Goal: Obtain resource: Download file/media

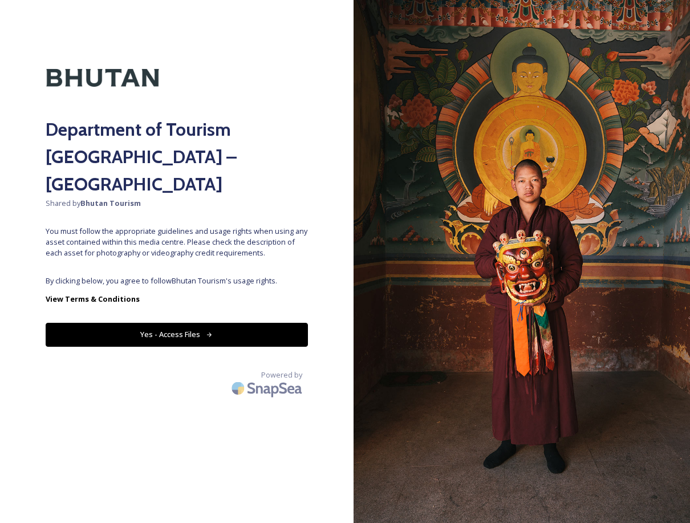
click at [158, 323] on button "Yes - Access Files" at bounding box center [177, 334] width 262 height 23
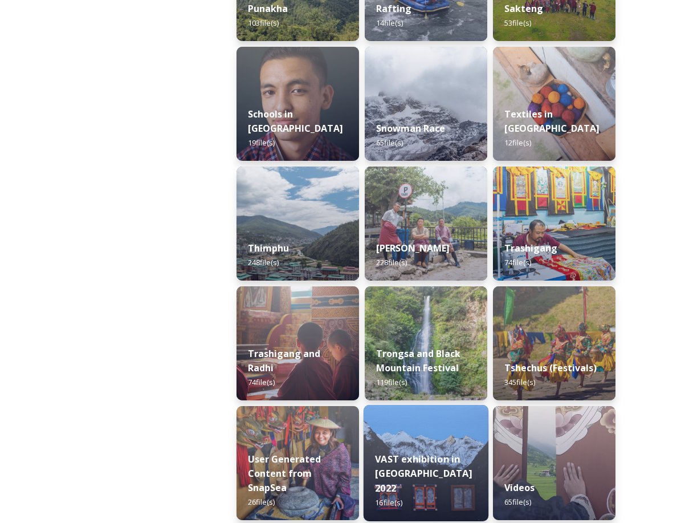
scroll to position [1193, 0]
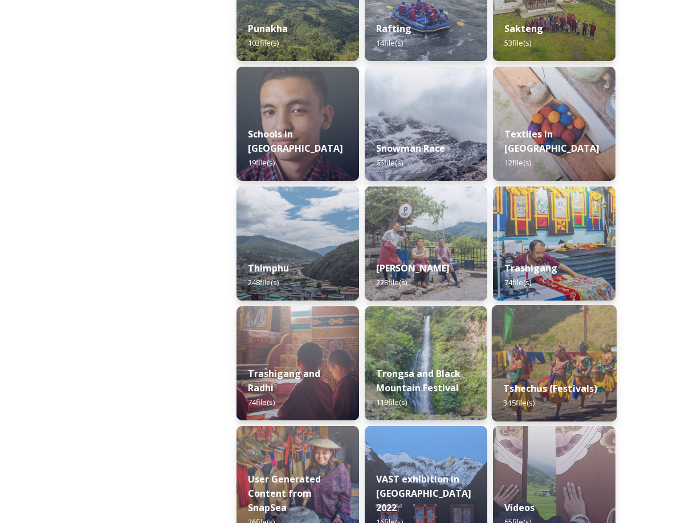
click at [576, 388] on strong "Tshechus (Festivals)" at bounding box center [550, 388] width 94 height 13
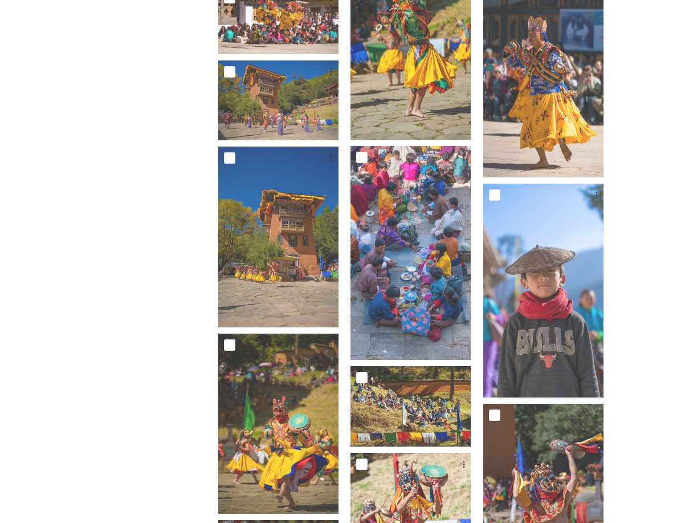
scroll to position [1692, 0]
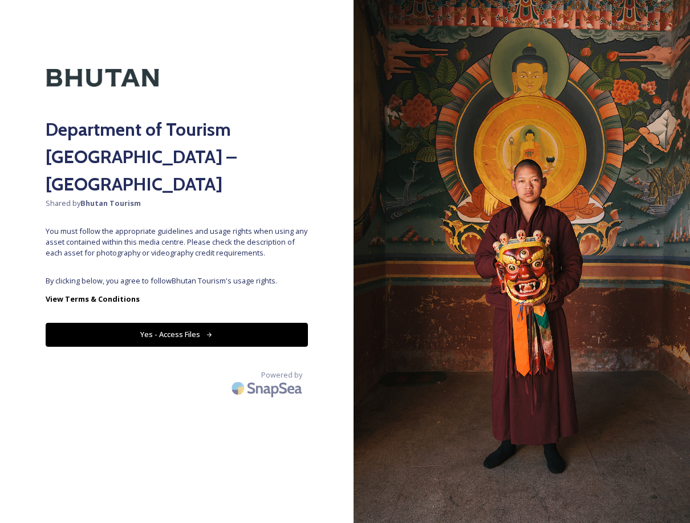
click at [251, 323] on button "Yes - Access Files" at bounding box center [177, 334] width 262 height 23
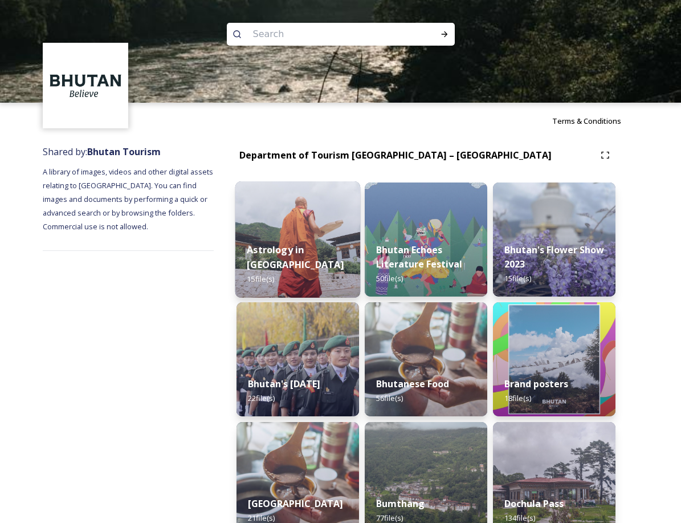
click at [254, 224] on img at bounding box center [297, 239] width 125 height 116
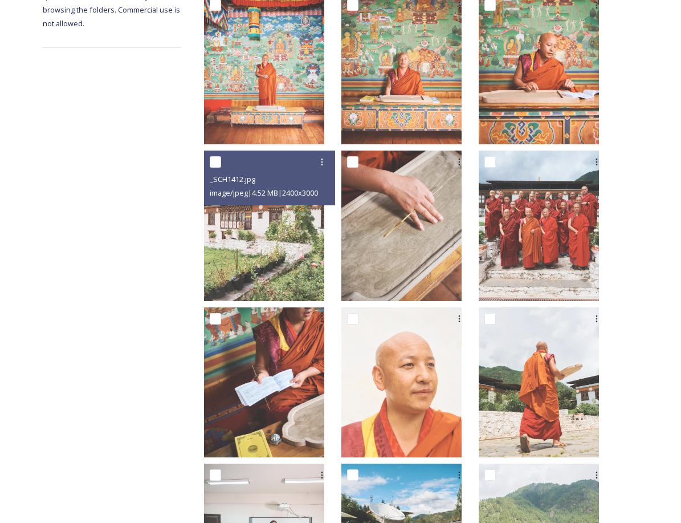
scroll to position [496, 0]
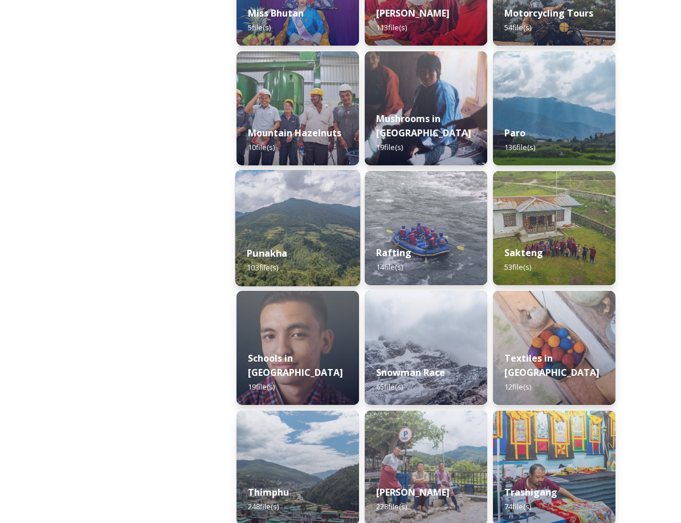
scroll to position [1026, 0]
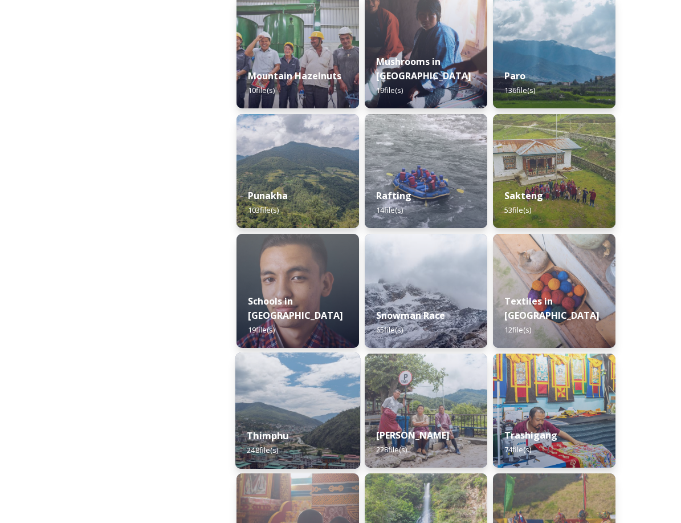
click at [298, 387] on img at bounding box center [297, 410] width 125 height 116
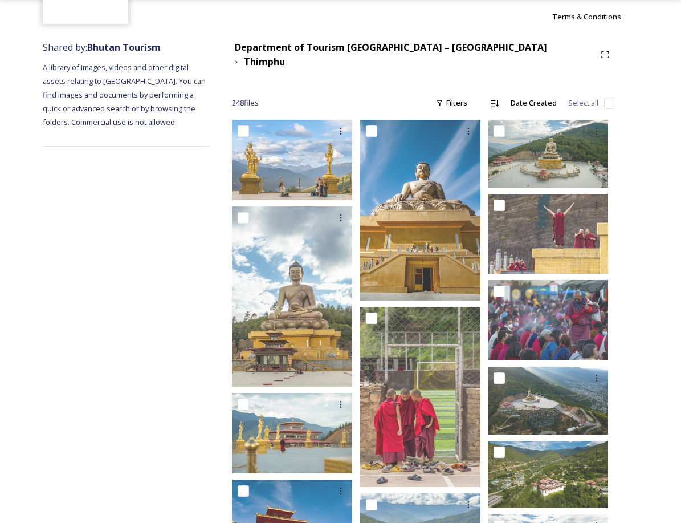
scroll to position [114, 0]
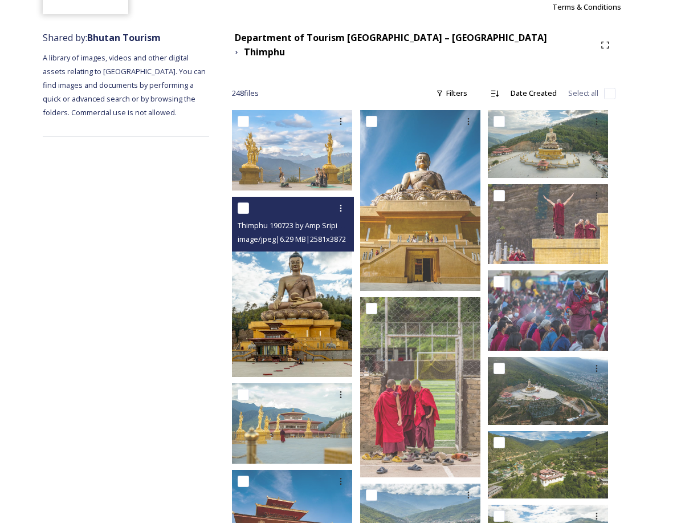
click at [310, 301] on img at bounding box center [292, 287] width 120 height 181
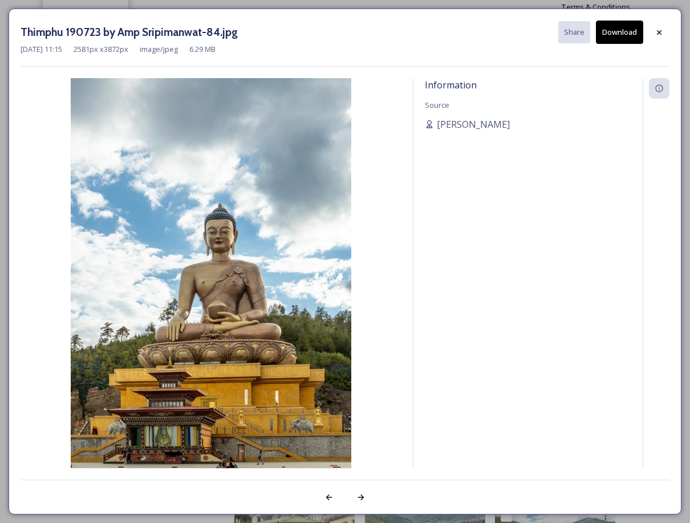
drag, startPoint x: 310, startPoint y: 301, endPoint x: 310, endPoint y: 238, distance: 62.7
click at [310, 238] on img at bounding box center [211, 288] width 381 height 420
click at [622, 29] on button "Download" at bounding box center [619, 32] width 47 height 23
click at [655, 31] on icon at bounding box center [659, 32] width 9 height 9
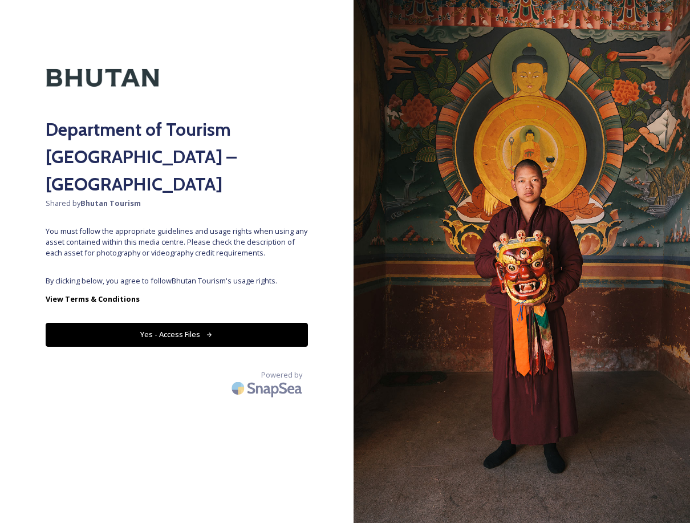
click at [244, 323] on button "Yes - Access Files" at bounding box center [177, 334] width 262 height 23
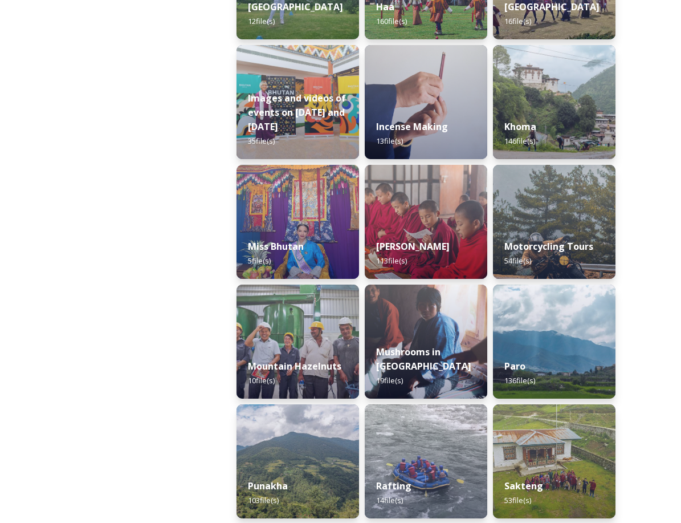
scroll to position [741, 0]
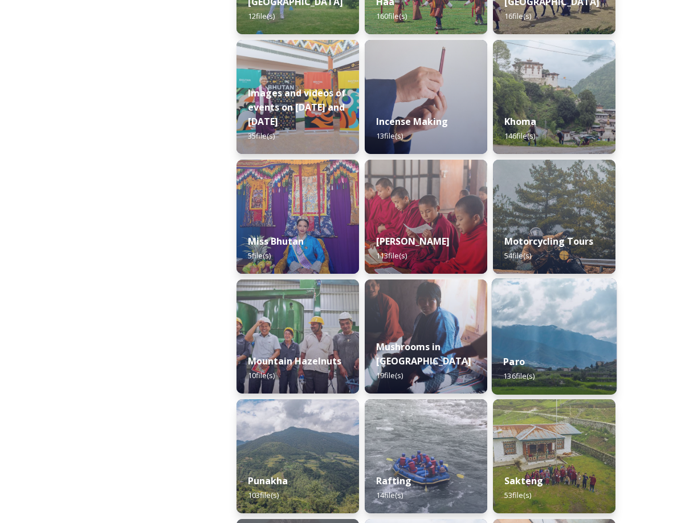
click at [526, 314] on img at bounding box center [554, 336] width 125 height 116
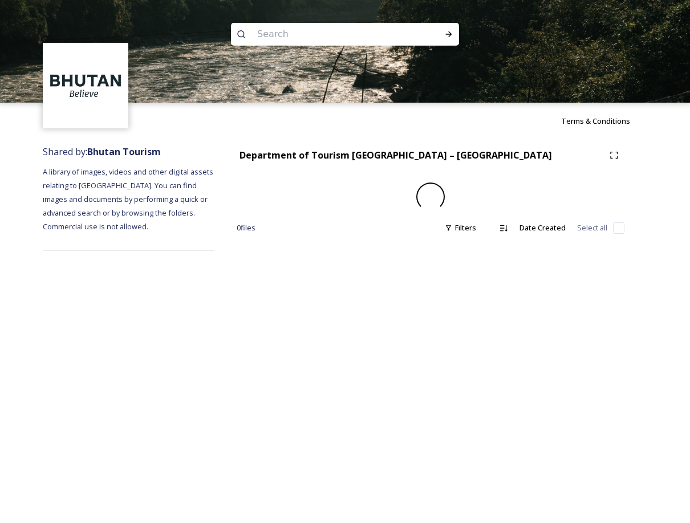
click at [526, 314] on div "Terms & Conditions Shared by: Bhutan Tourism A library of images, videos and ot…" at bounding box center [345, 261] width 690 height 523
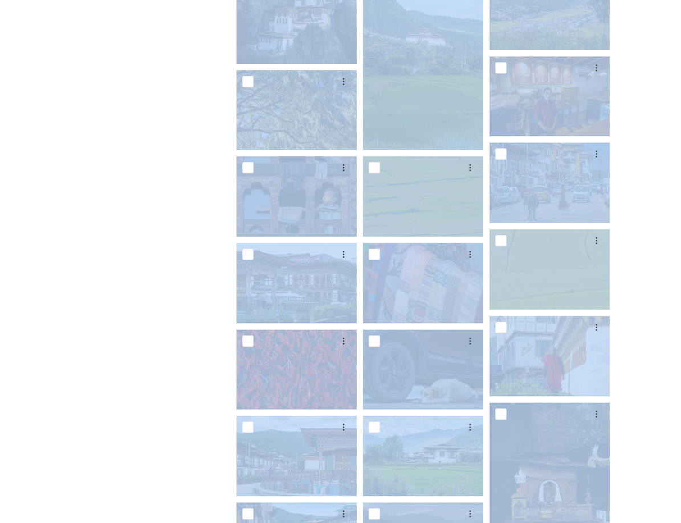
scroll to position [342, 0]
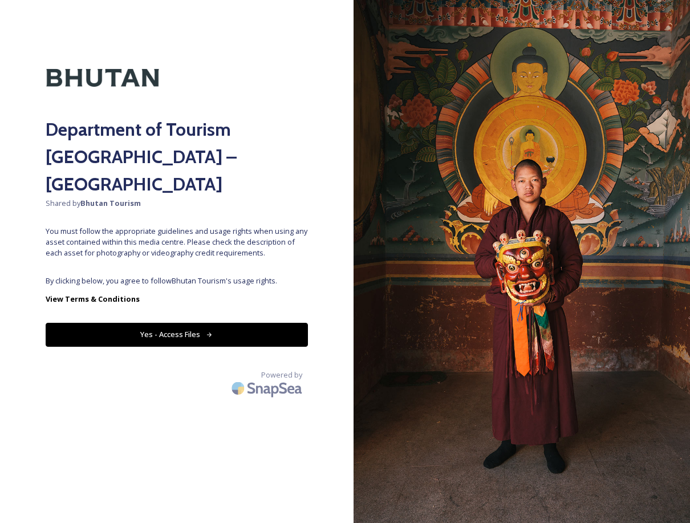
click at [169, 323] on button "Yes - Access Files" at bounding box center [177, 334] width 262 height 23
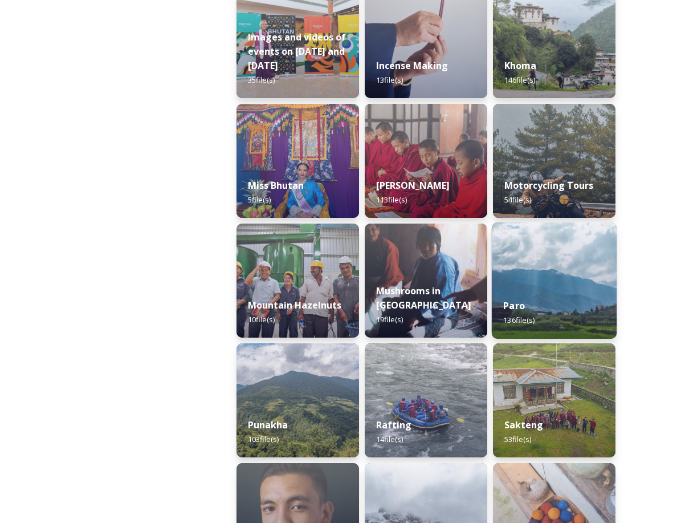
scroll to position [798, 0]
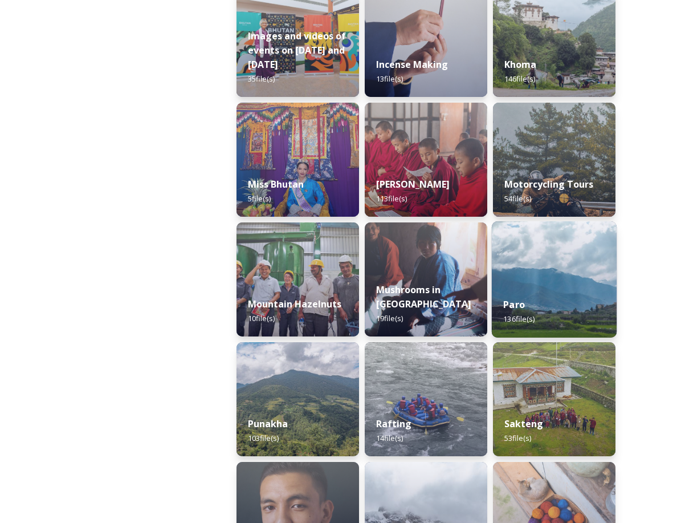
click at [602, 278] on img at bounding box center [554, 279] width 125 height 116
click at [602, 278] on div "Bhutan's Flower Show 2023 15 file(s) Brand posters 18 file(s) Dochula Pass 134 …" at bounding box center [554, 459] width 123 height 2150
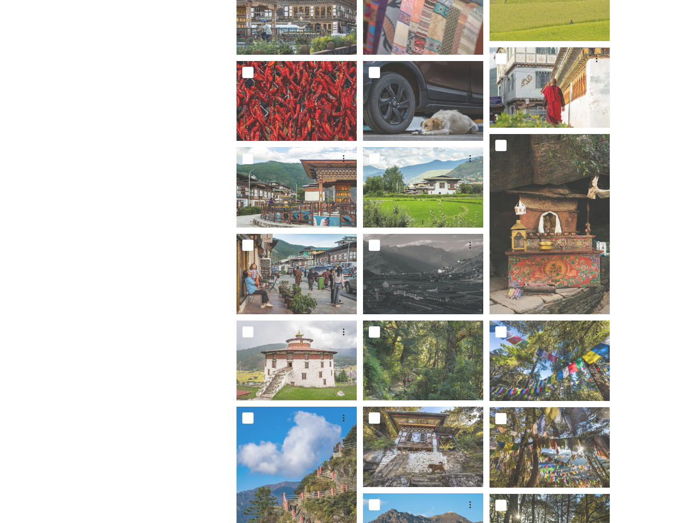
scroll to position [461, 0]
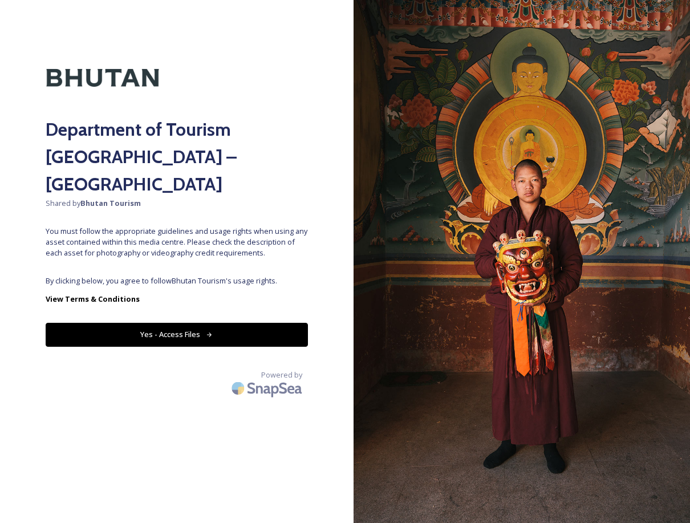
click at [177, 323] on button "Yes - Access Files" at bounding box center [177, 334] width 262 height 23
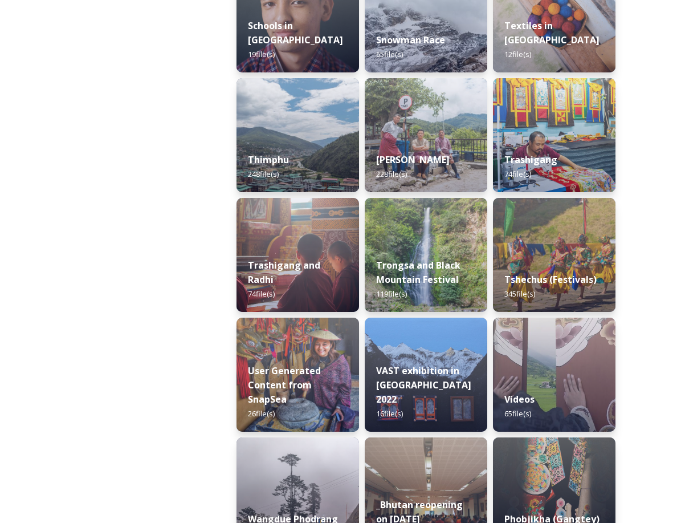
scroll to position [1311, 0]
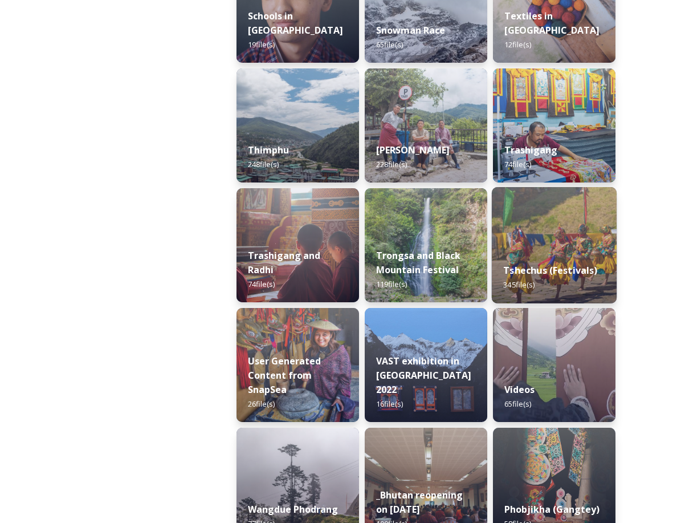
click at [551, 257] on div "Tshechus (Festivals) 345 file(s)" at bounding box center [554, 277] width 125 height 52
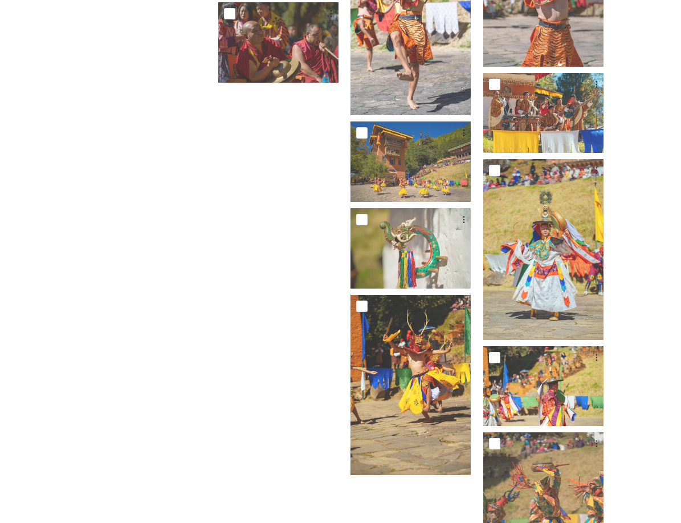
scroll to position [2320, 0]
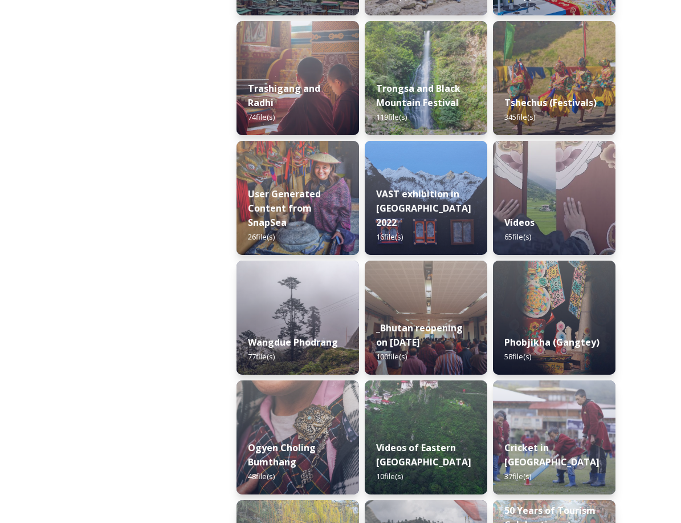
scroll to position [1422, 0]
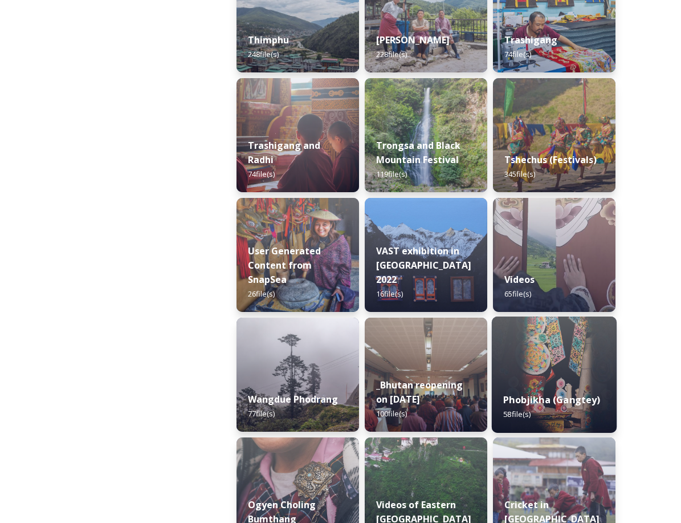
click at [566, 371] on img at bounding box center [554, 374] width 125 height 116
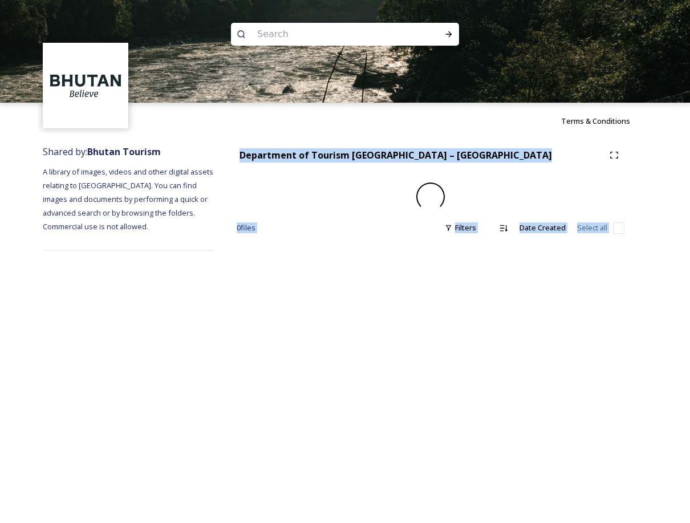
click at [566, 371] on div "Terms & Conditions Shared by: Bhutan Tourism A library of images, videos and ot…" at bounding box center [345, 261] width 690 height 523
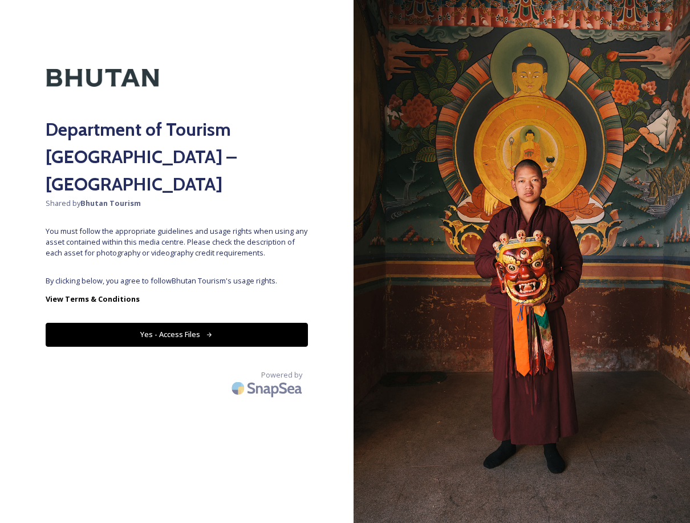
click at [200, 323] on button "Yes - Access Files" at bounding box center [177, 334] width 262 height 23
click at [175, 323] on button "Yes - Access Files" at bounding box center [177, 334] width 262 height 23
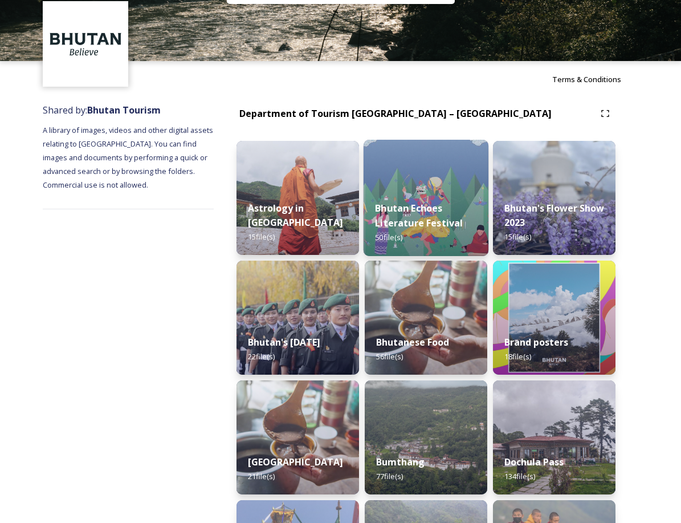
scroll to position [171, 0]
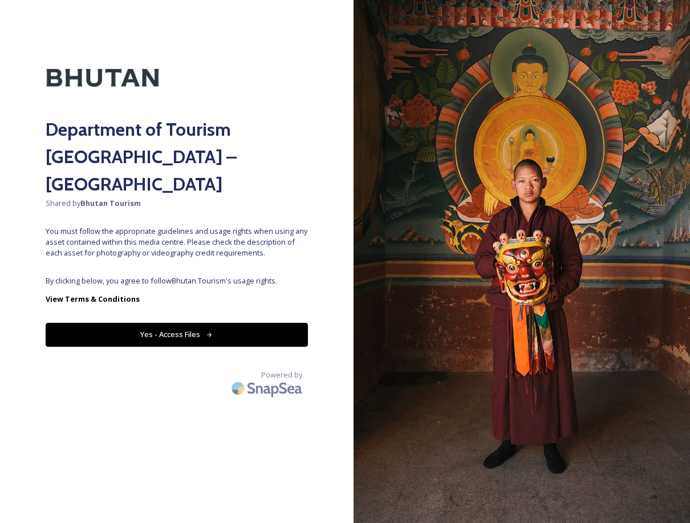
click at [131, 323] on button "Yes - Access Files" at bounding box center [177, 334] width 262 height 23
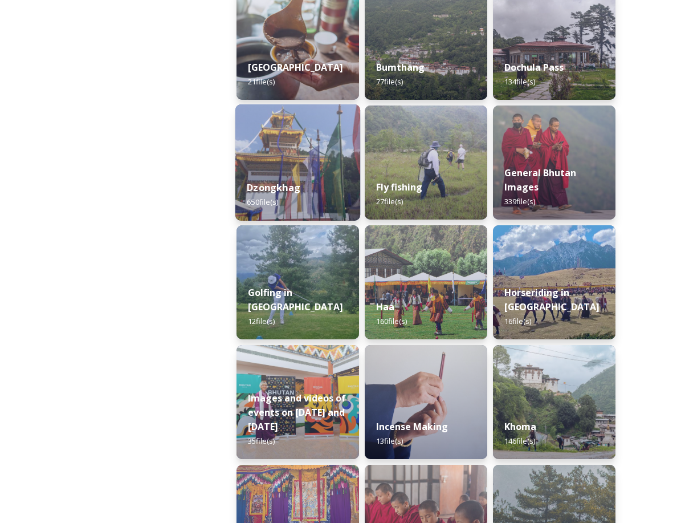
scroll to position [456, 0]
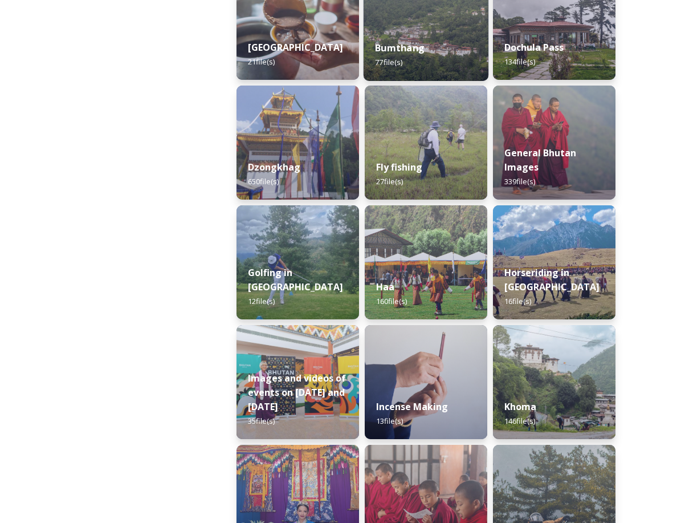
click at [420, 43] on strong "Bumthang" at bounding box center [400, 48] width 50 height 13
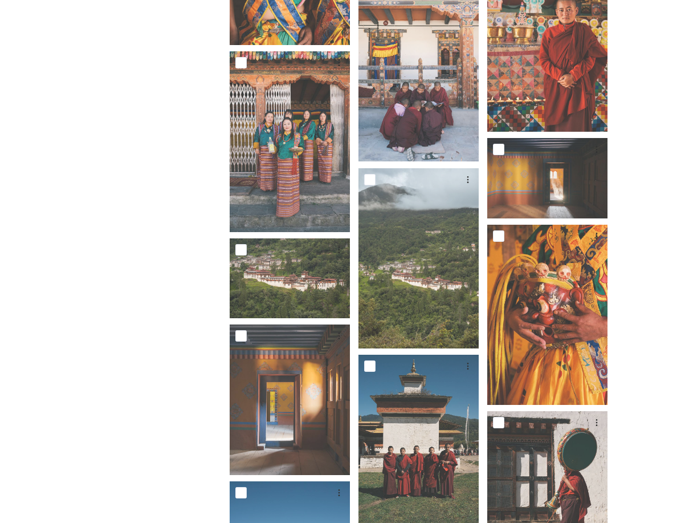
scroll to position [3051, 0]
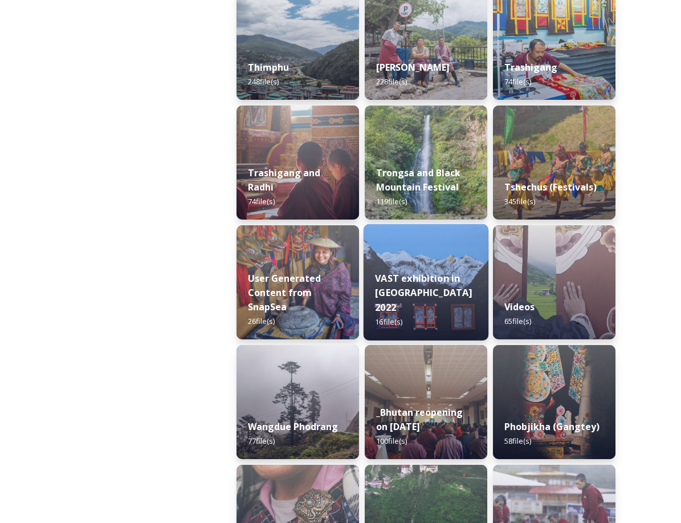
scroll to position [1364, 0]
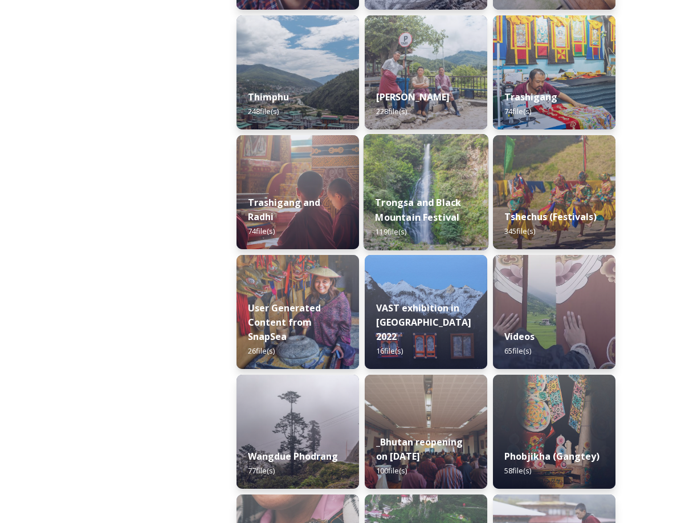
click at [467, 206] on div "Trongsa and Black Mountain Festival 119 file(s)" at bounding box center [426, 217] width 125 height 66
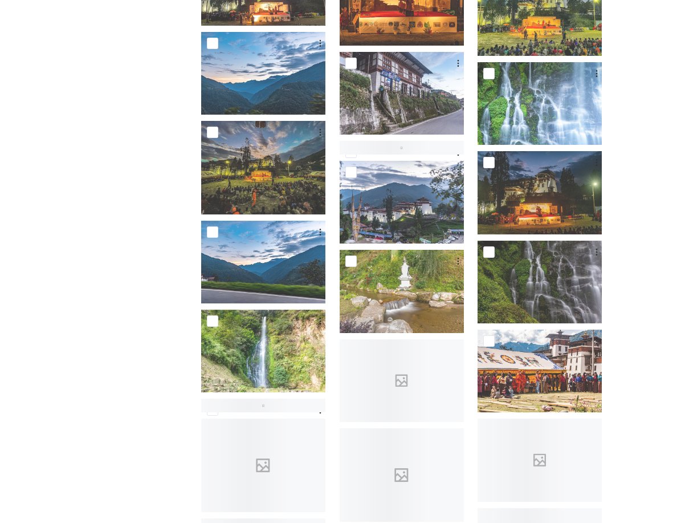
scroll to position [399, 0]
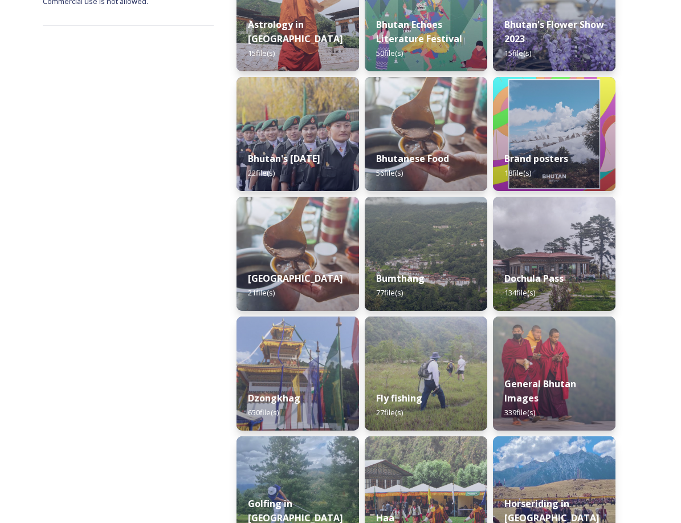
scroll to position [224, 0]
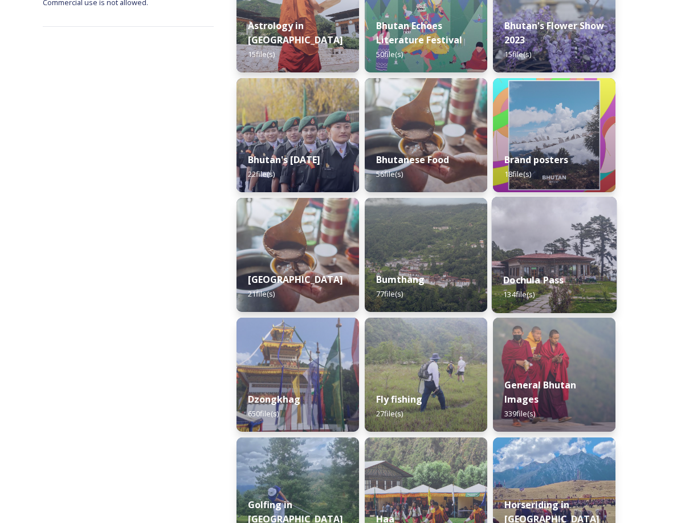
click at [534, 273] on div "Dochula Pass 134 file(s)" at bounding box center [554, 287] width 125 height 52
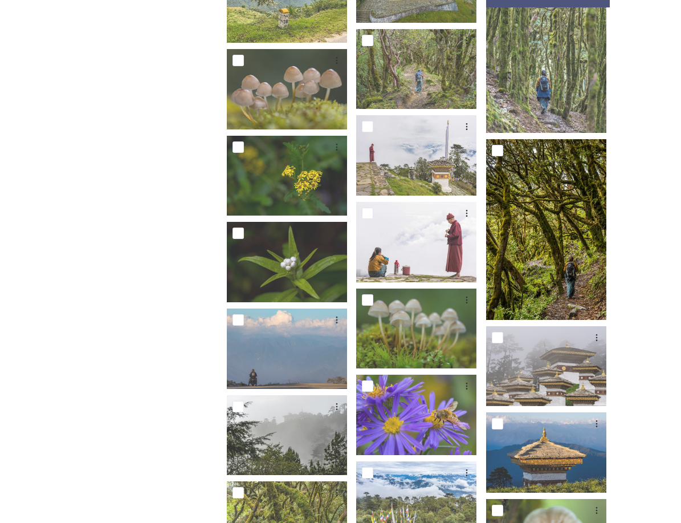
scroll to position [570, 0]
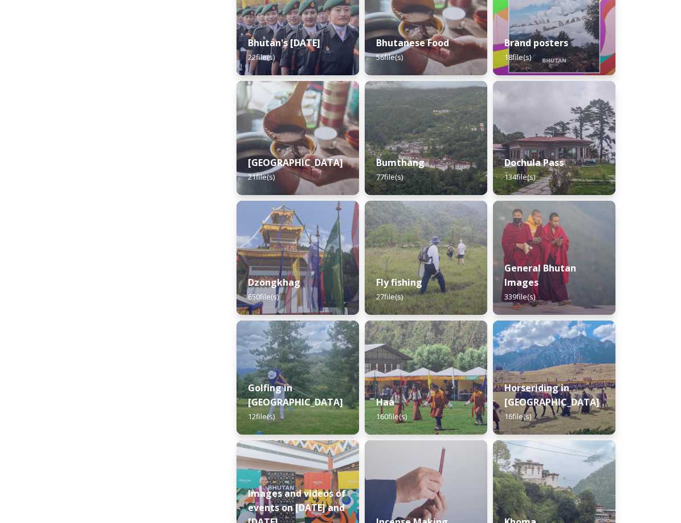
scroll to position [342, 0]
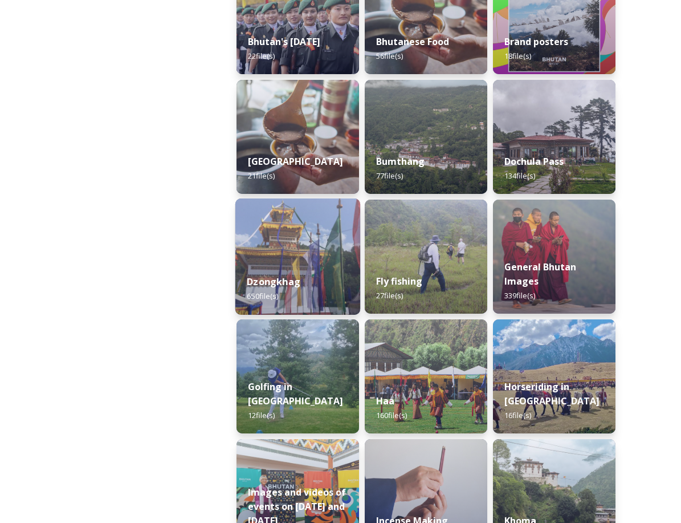
click at [347, 217] on img at bounding box center [297, 256] width 125 height 116
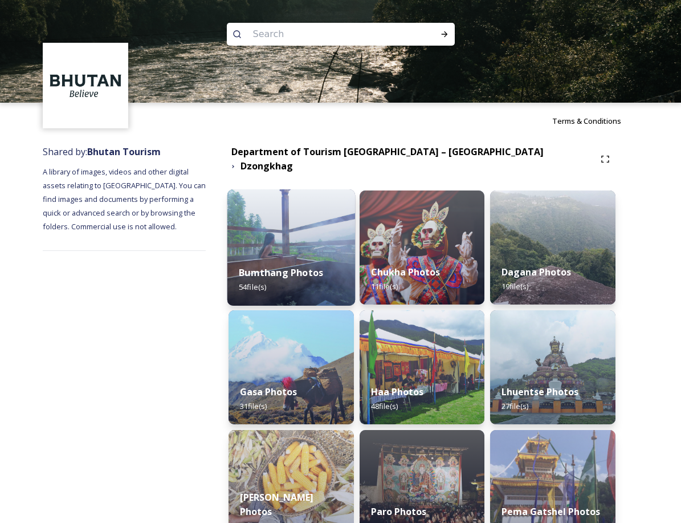
scroll to position [57, 0]
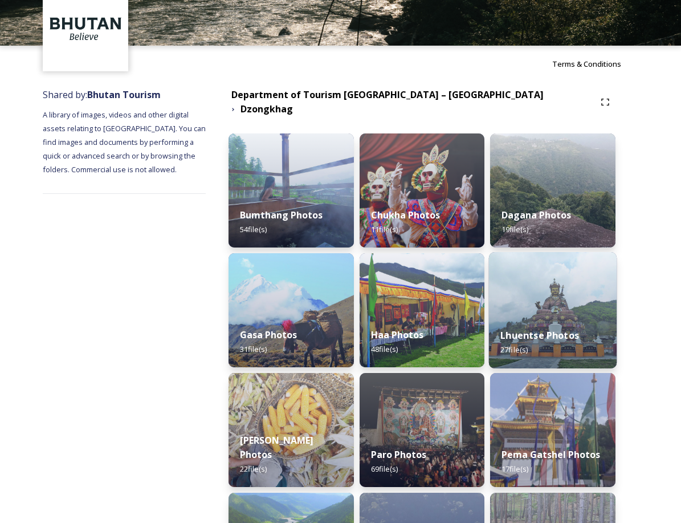
click at [537, 291] on img at bounding box center [553, 310] width 128 height 116
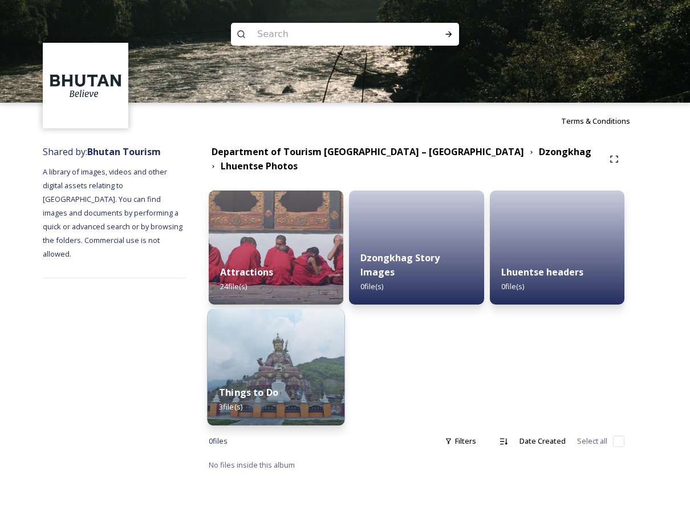
click at [311, 356] on img at bounding box center [275, 367] width 137 height 116
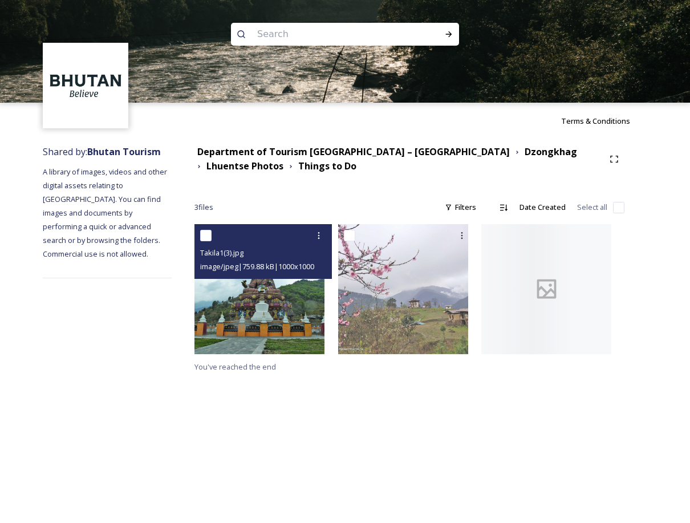
click at [307, 332] on img at bounding box center [259, 289] width 130 height 130
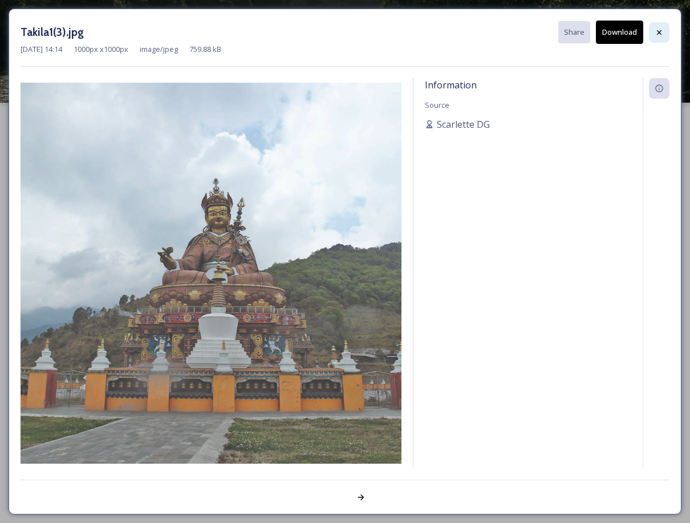
click at [661, 34] on icon at bounding box center [659, 32] width 5 height 5
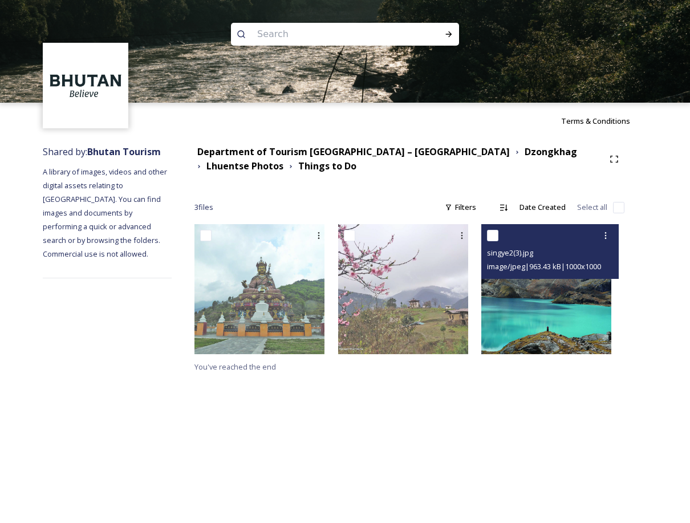
click at [538, 314] on img at bounding box center [546, 289] width 130 height 130
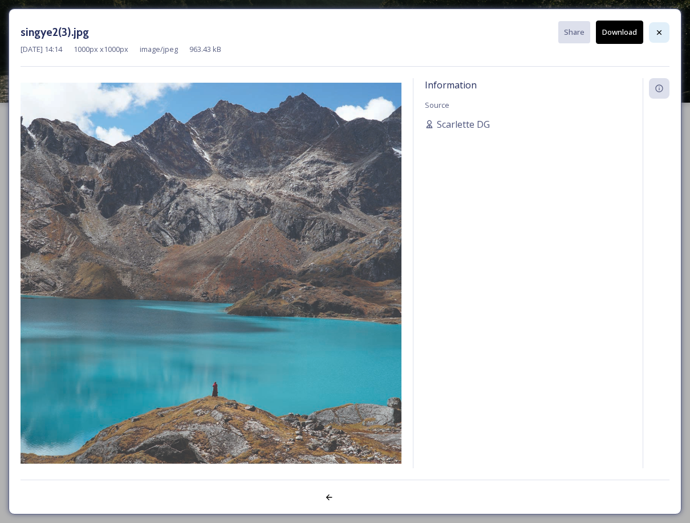
click at [656, 30] on icon at bounding box center [659, 32] width 9 height 9
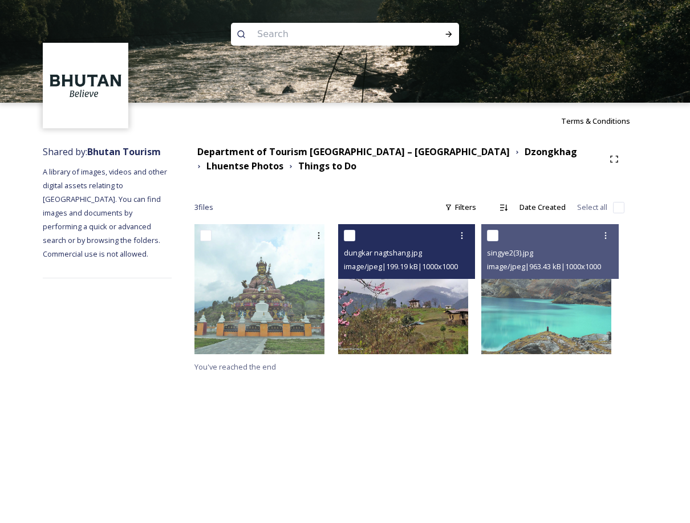
drag, startPoint x: 437, startPoint y: 244, endPoint x: 421, endPoint y: 263, distance: 25.5
click at [421, 263] on span "image/jpeg | 199.19 kB | 1000 x 1000" at bounding box center [401, 266] width 114 height 10
click at [427, 321] on img at bounding box center [403, 289] width 130 height 130
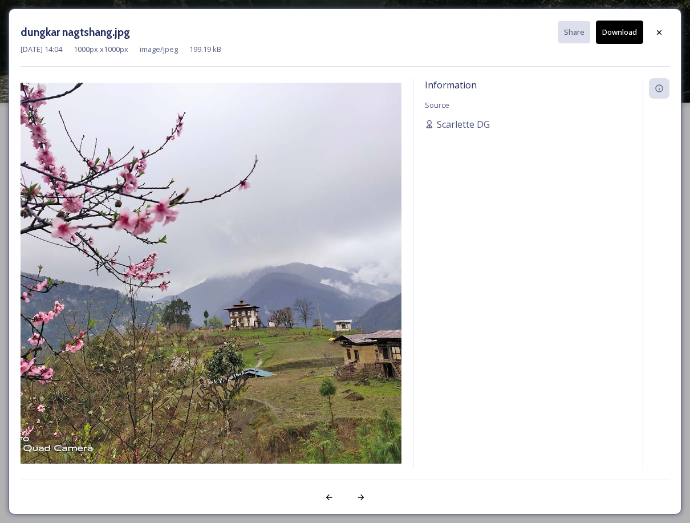
click at [620, 27] on button "Download" at bounding box center [619, 32] width 47 height 23
click at [661, 35] on icon at bounding box center [659, 32] width 9 height 9
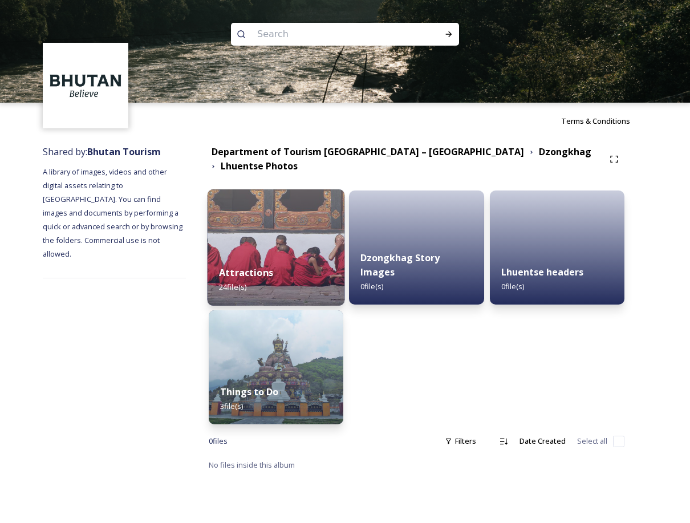
click at [320, 283] on div "Attractions 24 file(s)" at bounding box center [275, 280] width 137 height 52
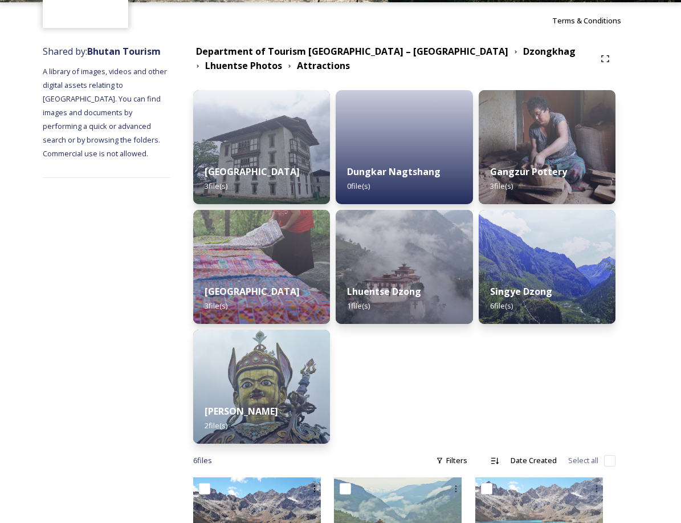
scroll to position [238, 0]
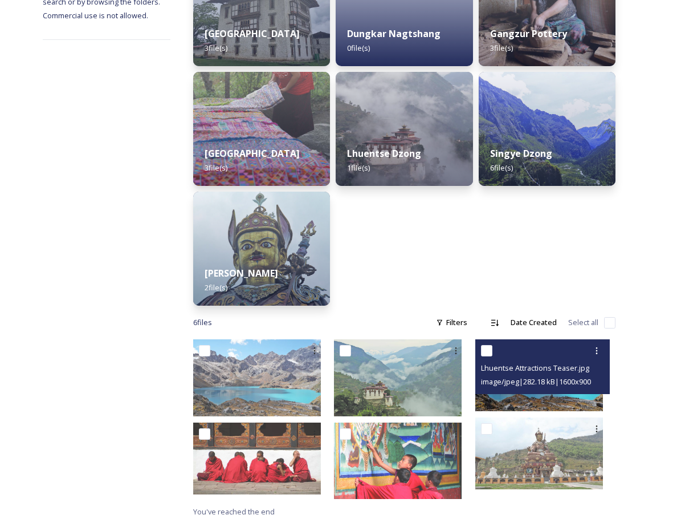
click at [511, 392] on div "Lhuentse Attractions Teaser.jpg image/jpeg | 282.18 kB | 1600 x 900" at bounding box center [543, 366] width 135 height 55
click at [519, 399] on img at bounding box center [540, 375] width 128 height 72
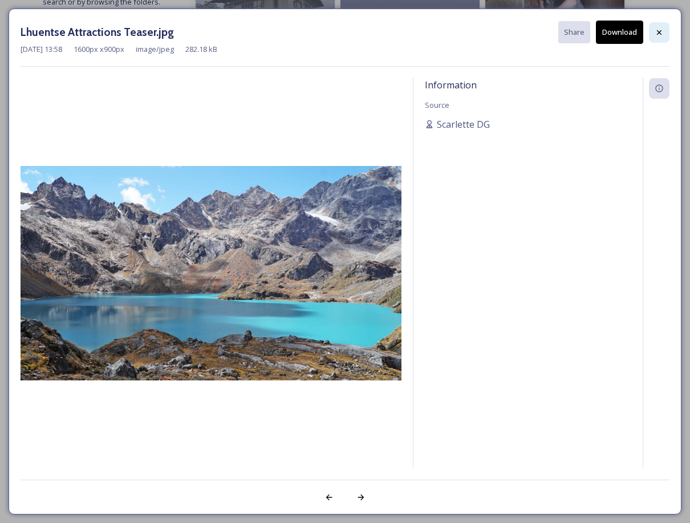
click at [653, 27] on div at bounding box center [659, 32] width 21 height 21
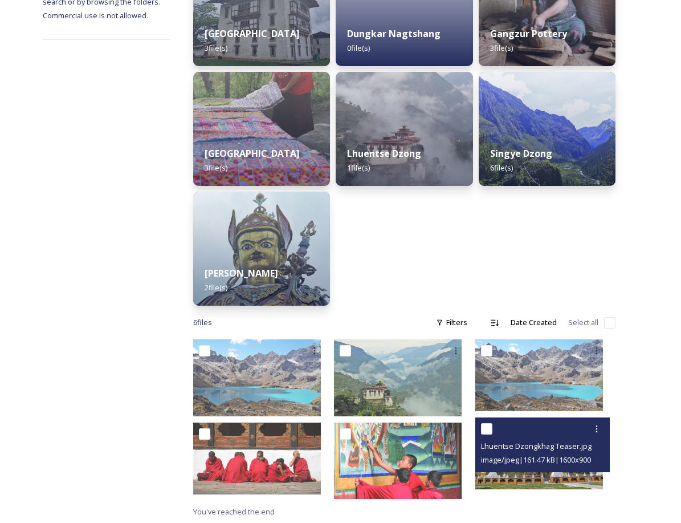
click at [580, 471] on div "Lhuentse Dzongkhag Teaser.jpg image/jpeg | 161.47 kB | 1600 x 900" at bounding box center [543, 444] width 135 height 55
click at [553, 477] on img at bounding box center [540, 453] width 128 height 72
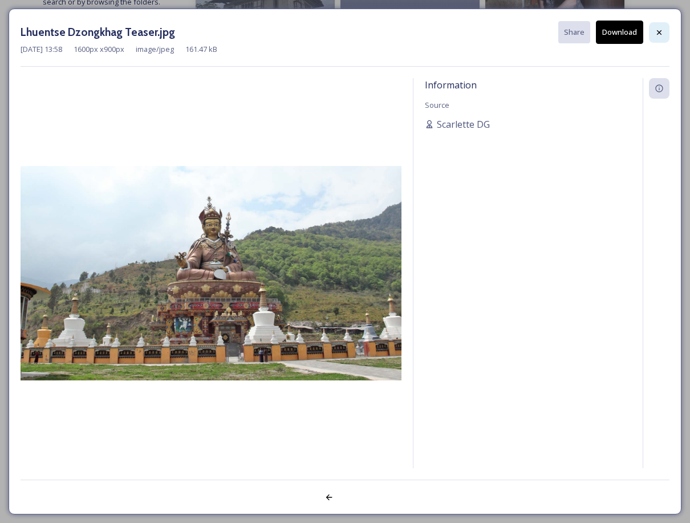
click at [660, 39] on div at bounding box center [659, 32] width 21 height 21
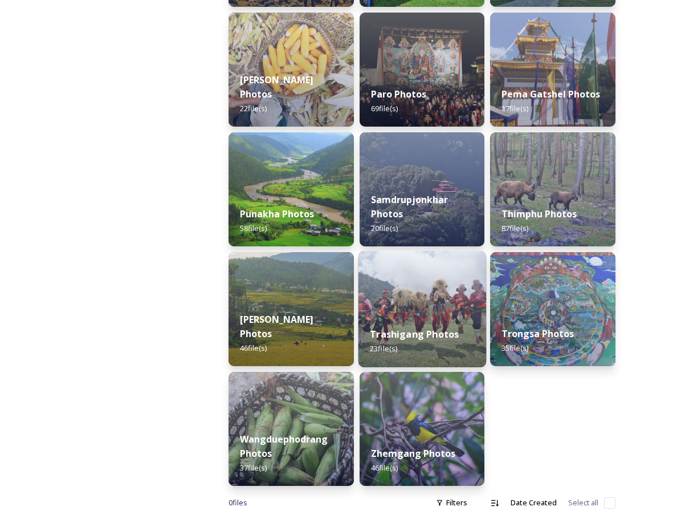
scroll to position [425, 0]
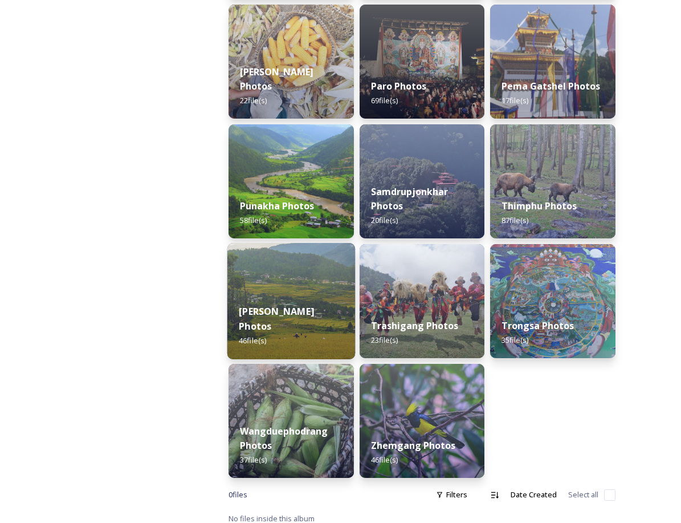
click at [298, 282] on img at bounding box center [292, 301] width 128 height 116
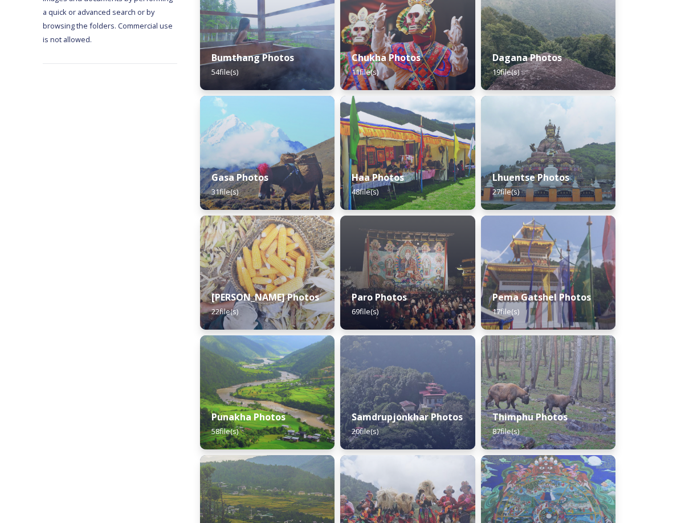
scroll to position [342, 0]
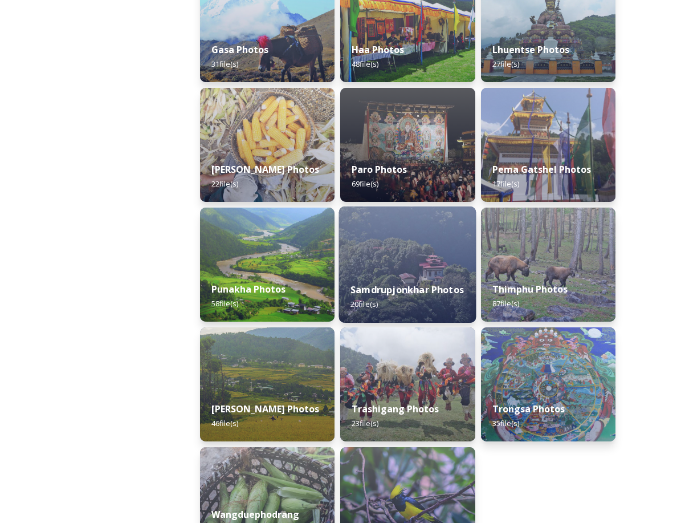
click at [424, 295] on div "Samdrupjonkhar Photos 20 file(s)" at bounding box center [407, 297] width 137 height 52
click at [424, 290] on div "Samdrupjonkhar Photos 20 file(s)" at bounding box center [407, 297] width 137 height 52
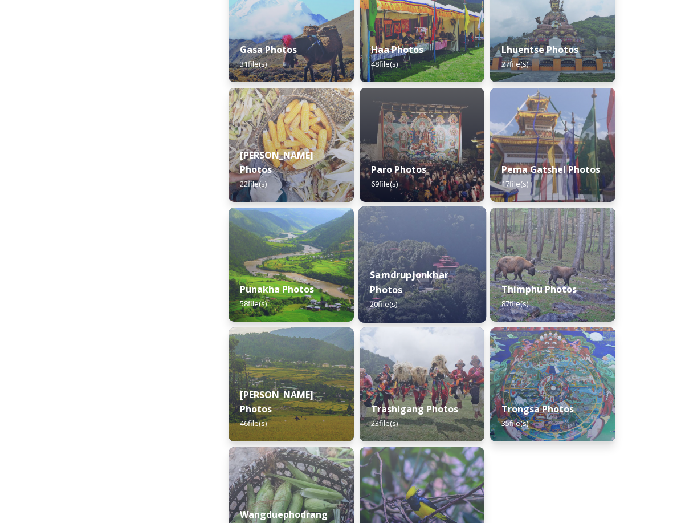
click at [449, 291] on div "Samdrupjonkhar Photos 20 file(s)" at bounding box center [423, 290] width 128 height 66
click at [448, 257] on div "Samdrupjonkhar Photos 20 file(s)" at bounding box center [423, 290] width 128 height 66
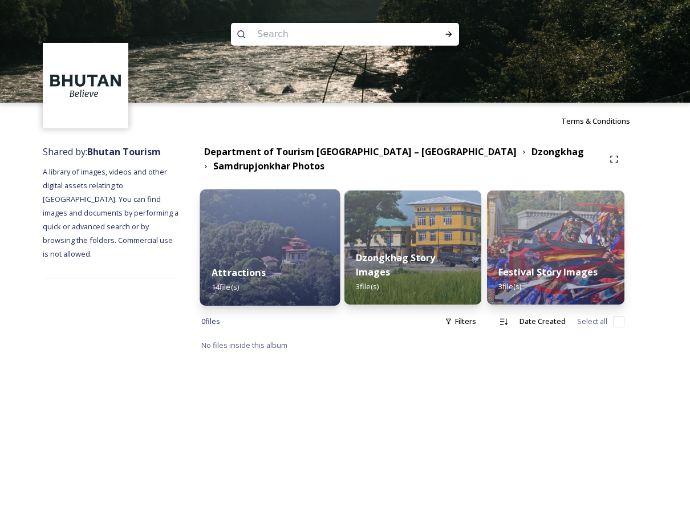
click at [321, 278] on div "Attractions 14 file(s)" at bounding box center [270, 280] width 140 height 52
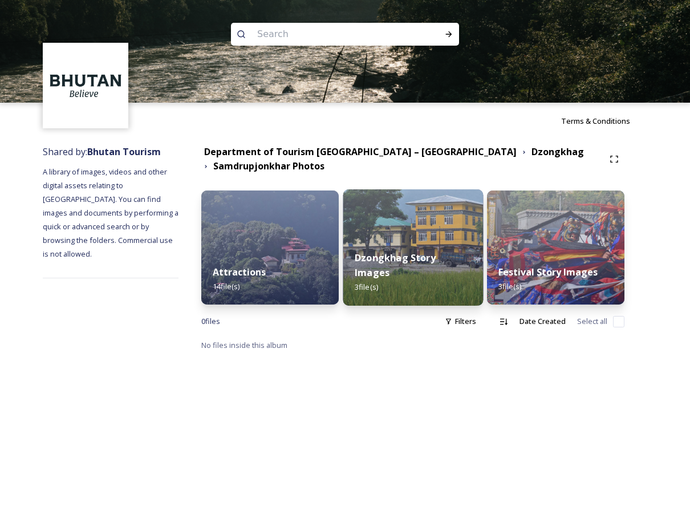
click at [465, 278] on div "Dzongkhag Story Images 3 file(s)" at bounding box center [413, 272] width 140 height 66
click at [429, 276] on div "Dzongkhag Story Images 3 file(s)" at bounding box center [413, 272] width 140 height 66
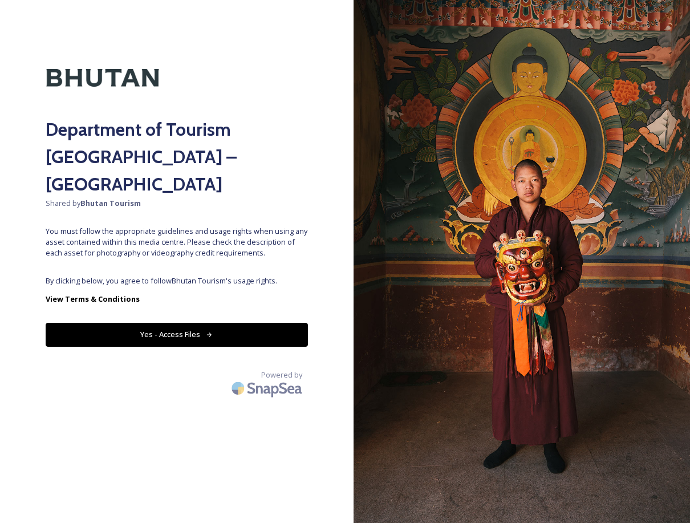
click at [189, 323] on button "Yes - Access Files" at bounding box center [177, 334] width 262 height 23
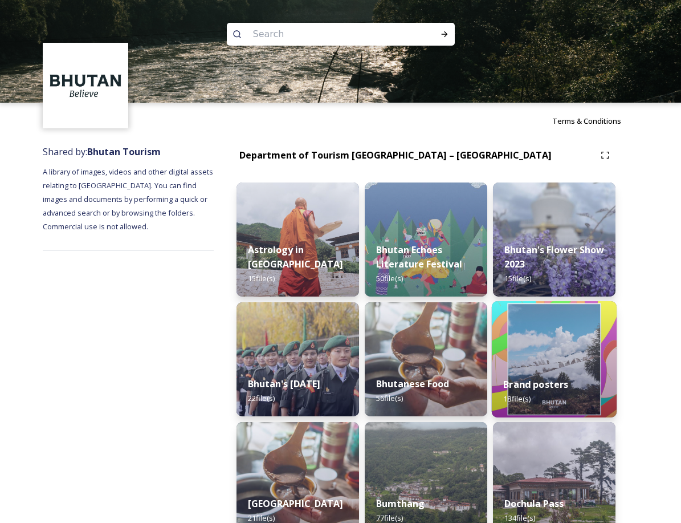
click at [563, 374] on div "Brand posters 18 file(s)" at bounding box center [554, 391] width 125 height 52
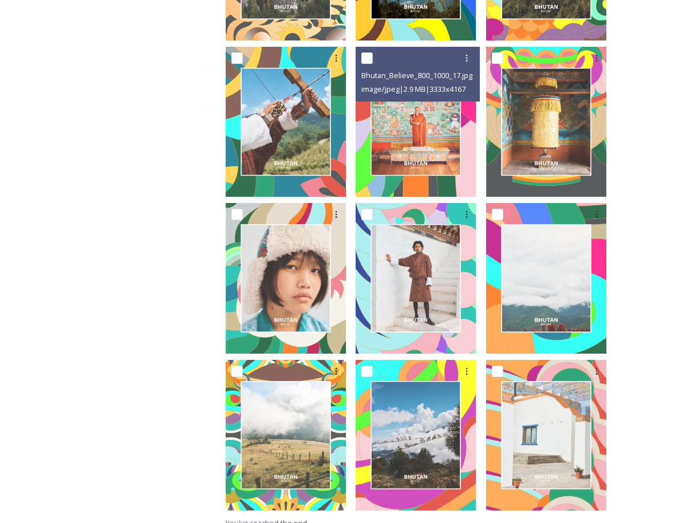
scroll to position [652, 0]
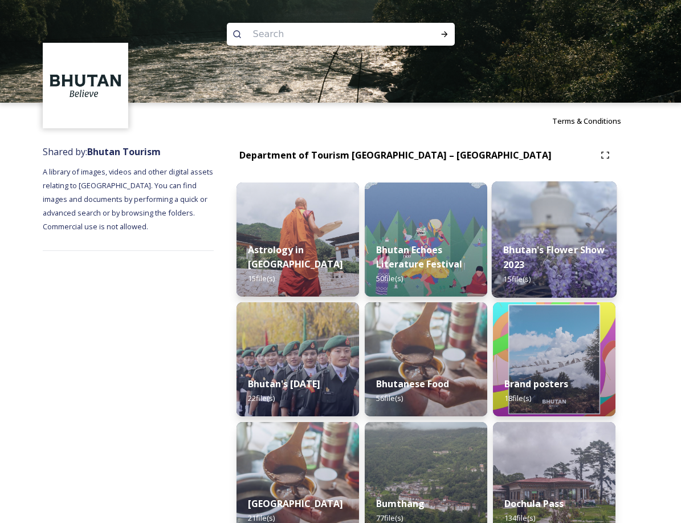
click at [553, 267] on div "Bhutan's Flower Show 2023 15 file(s)" at bounding box center [554, 264] width 125 height 66
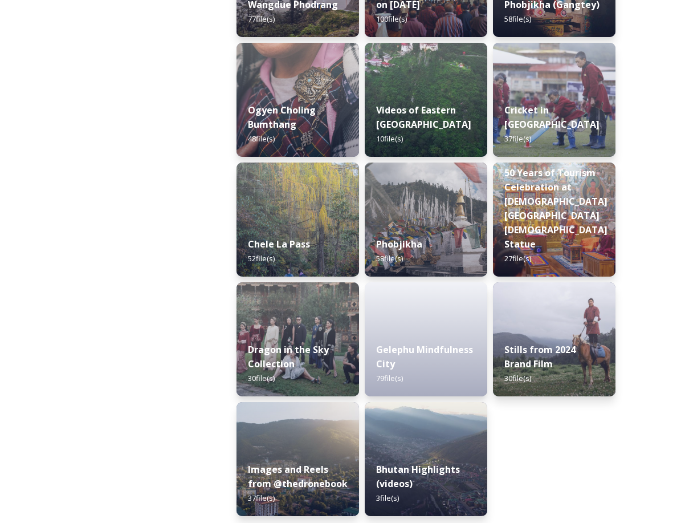
scroll to position [1821, 0]
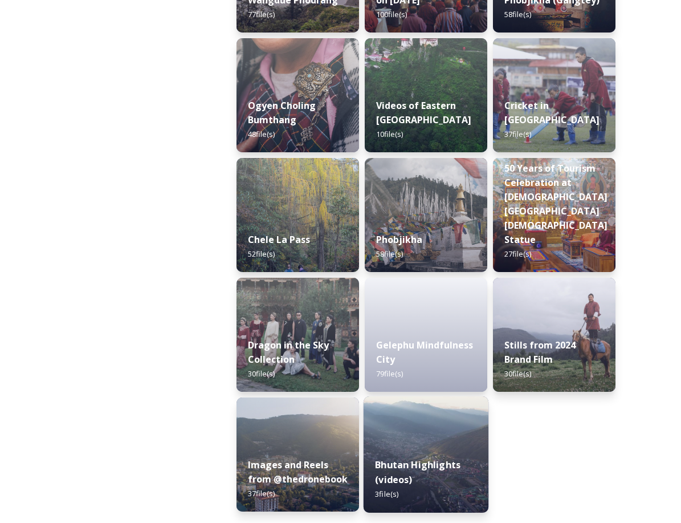
click at [457, 471] on strong "Bhutan Highlights (videos)" at bounding box center [418, 471] width 86 height 27
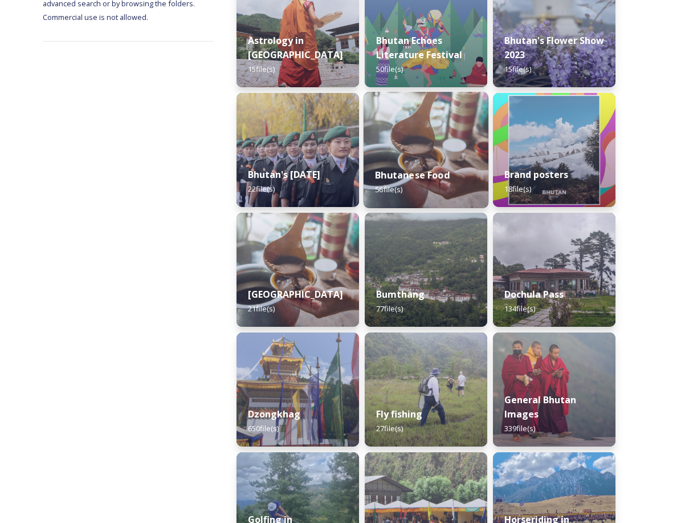
scroll to position [228, 0]
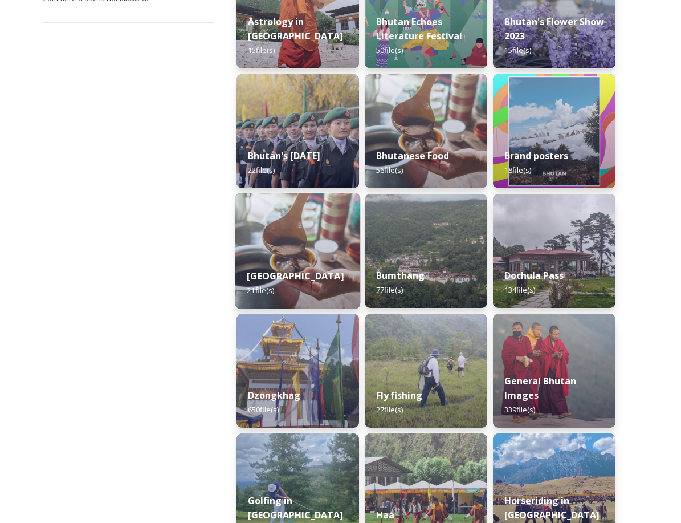
click at [328, 272] on div "Bumdeling Wildlife Sanctuary 21 file(s)" at bounding box center [297, 283] width 125 height 52
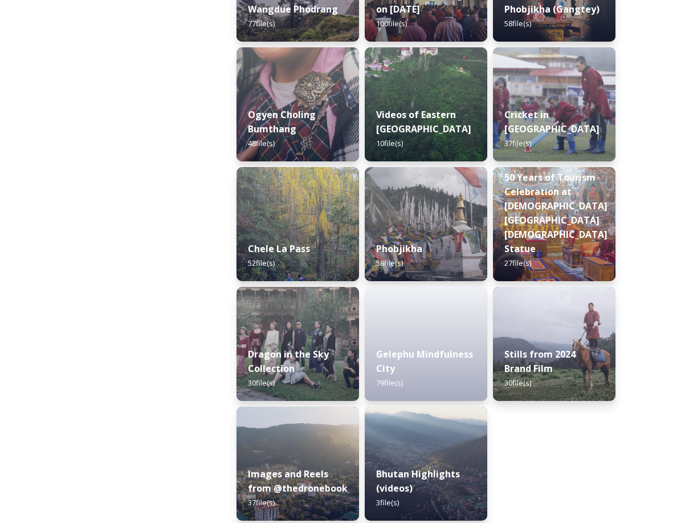
scroll to position [1821, 0]
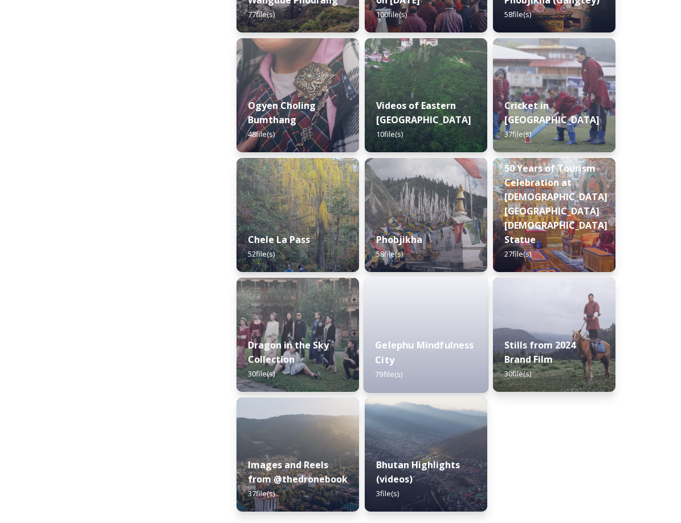
click at [408, 360] on div "Gelephu Mindfulness City 79 file(s)" at bounding box center [426, 360] width 125 height 66
